Goal: Task Accomplishment & Management: Use online tool/utility

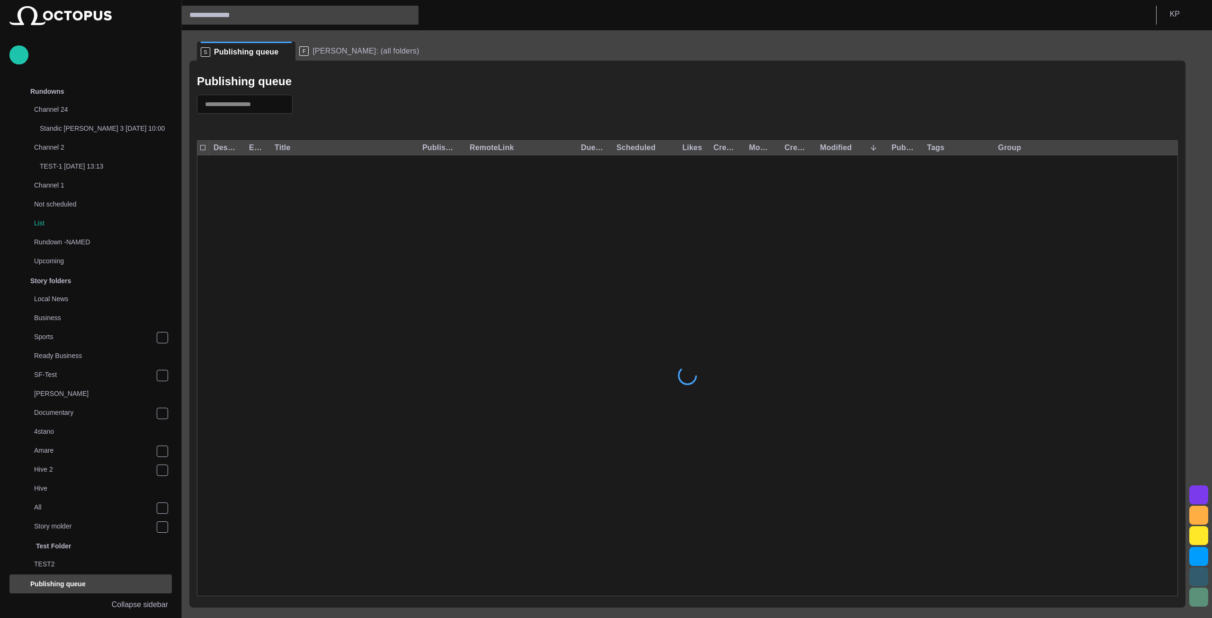
scroll to position [282, 0]
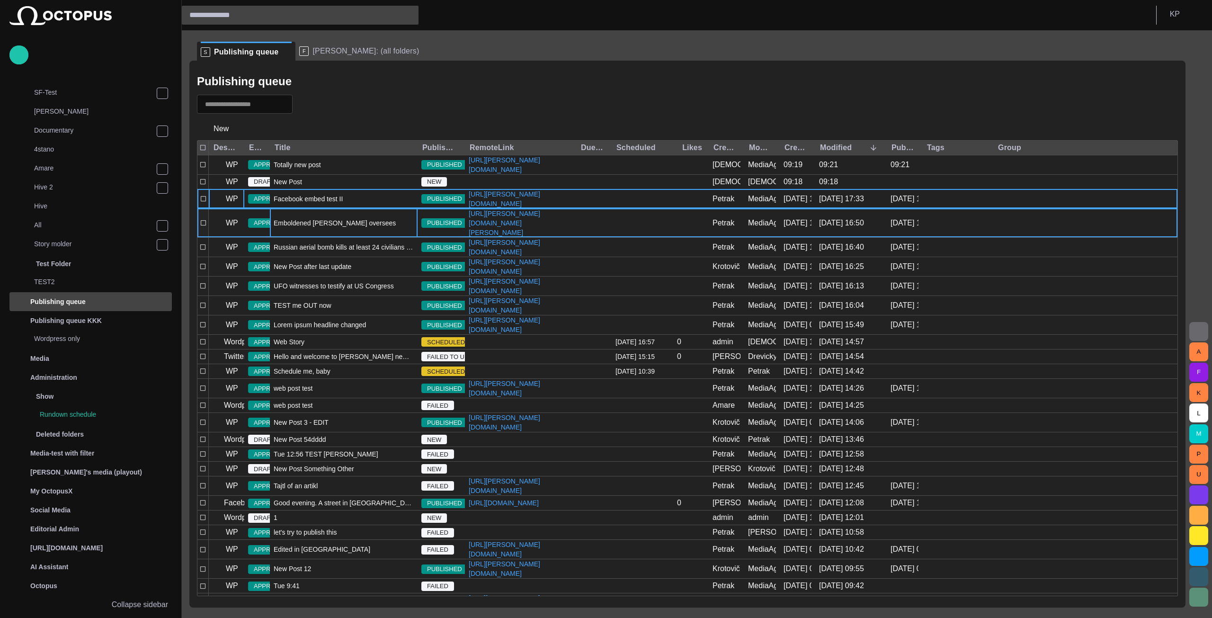
click at [311, 228] on span "Emboldened [PERSON_NAME] oversees test of powerful new North Korean rocket engi…" at bounding box center [344, 222] width 140 height 9
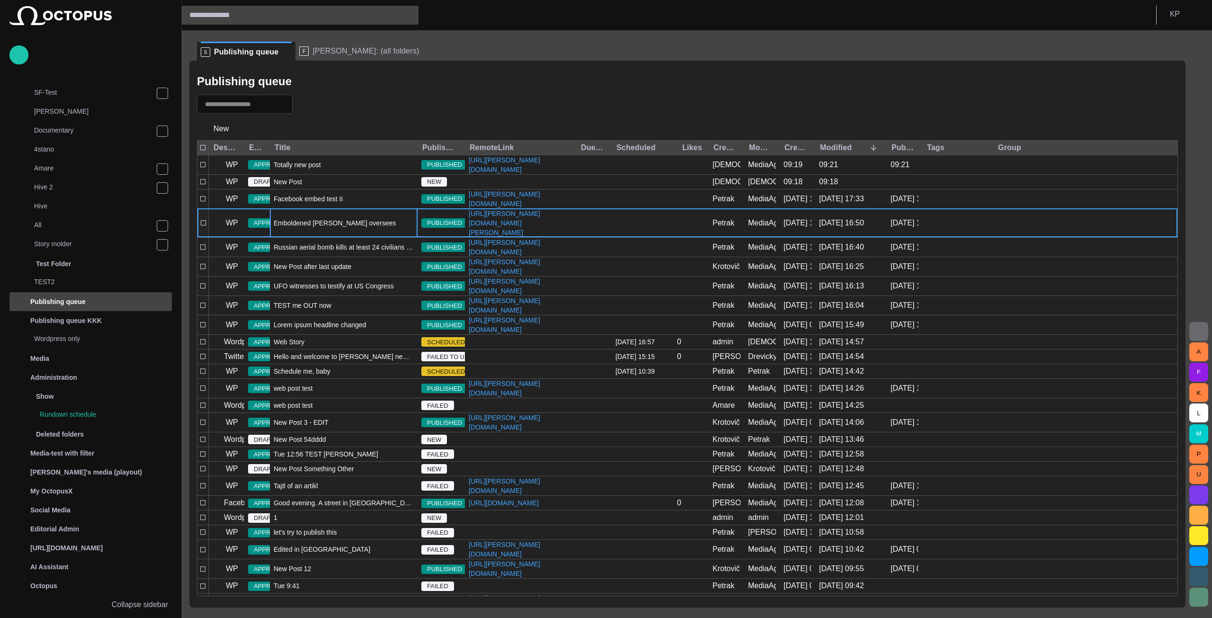
click at [311, 228] on span "Emboldened [PERSON_NAME] oversees test of powerful new North Korean rocket engi…" at bounding box center [344, 222] width 140 height 9
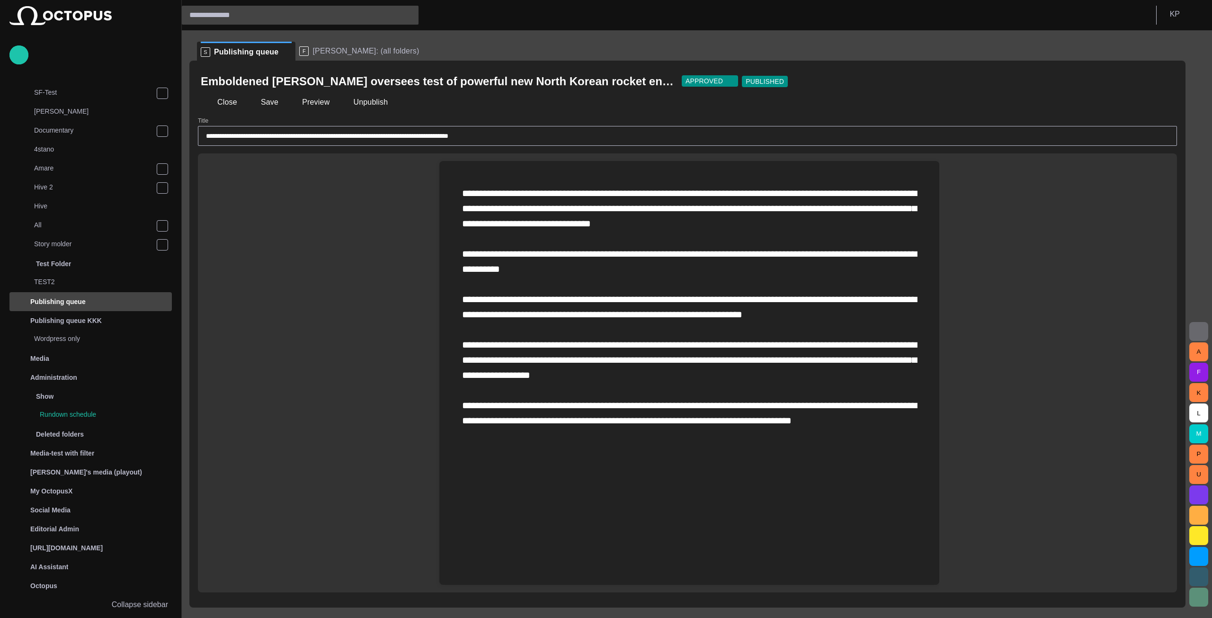
click at [1170, 81] on button "button" at bounding box center [1164, 81] width 19 height 19
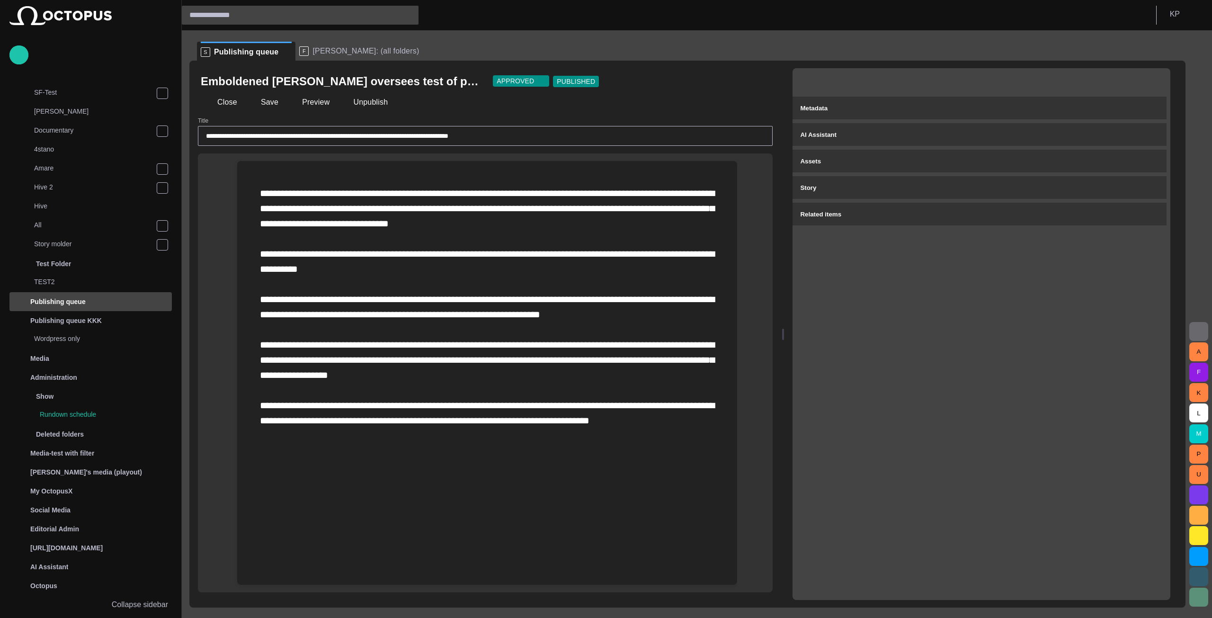
click at [831, 83] on span "button" at bounding box center [826, 81] width 9 height 9
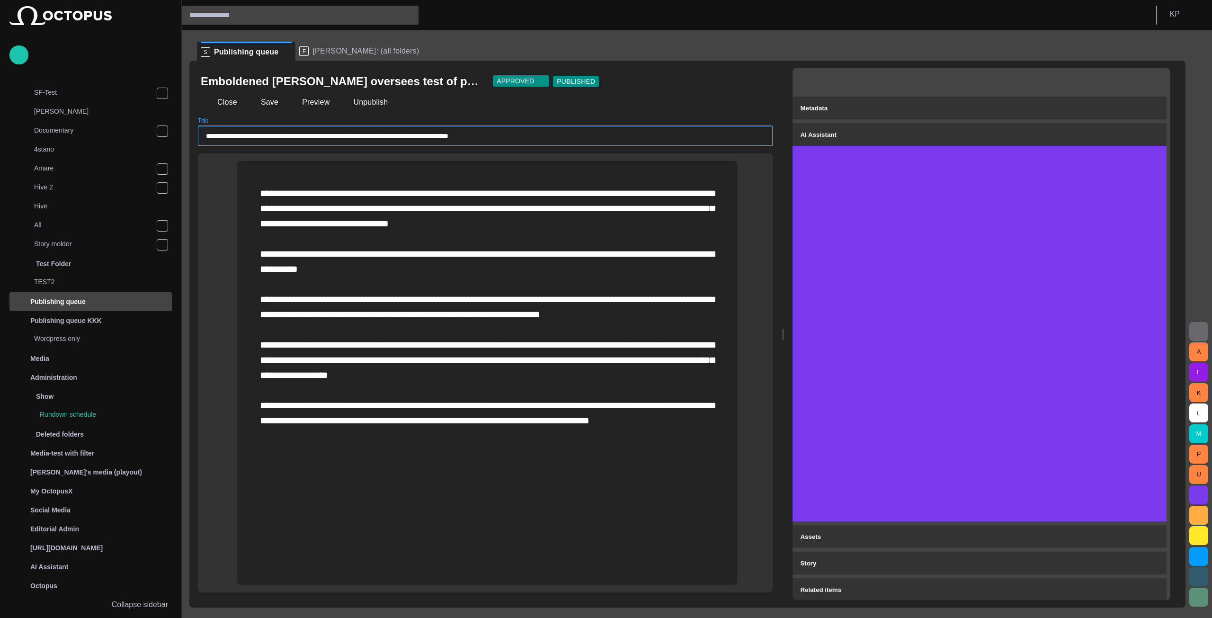
drag, startPoint x: 513, startPoint y: 137, endPoint x: 172, endPoint y: 128, distance: 341.5
click at [172, 128] on div "**********" at bounding box center [606, 309] width 1212 height 618
paste input "text"
type input "**********"
click at [594, 199] on span at bounding box center [487, 306] width 455 height 237
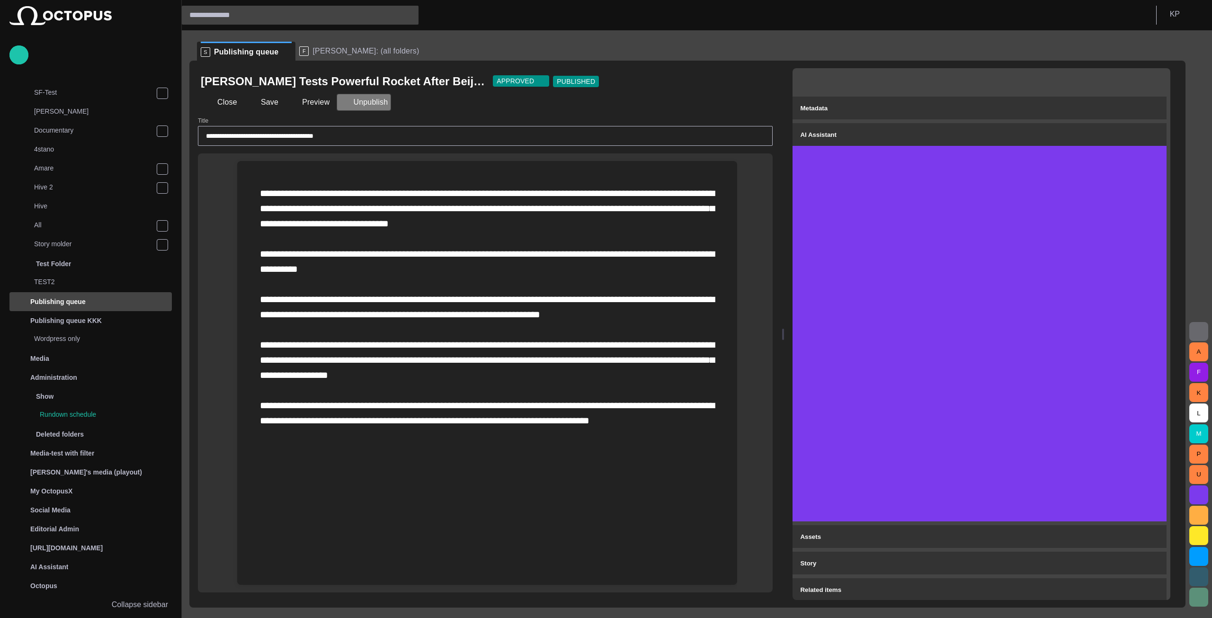
click at [362, 101] on button "Unpublish" at bounding box center [364, 102] width 54 height 17
click at [358, 105] on button "Publish" at bounding box center [359, 102] width 45 height 17
